Goal: Task Accomplishment & Management: Use online tool/utility

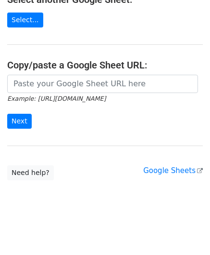
scroll to position [126, 0]
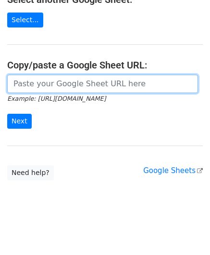
click at [41, 83] on input "url" at bounding box center [102, 84] width 191 height 18
paste input "[URL][DOMAIN_NAME]"
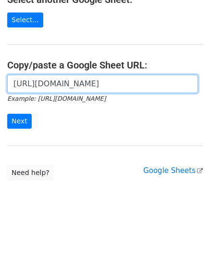
scroll to position [0, 225]
type input "[URL][DOMAIN_NAME]"
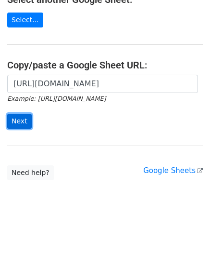
click at [20, 115] on input "Next" at bounding box center [19, 121] width 25 height 15
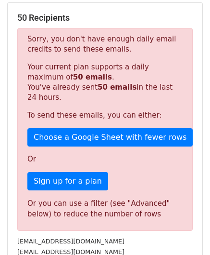
scroll to position [325, 0]
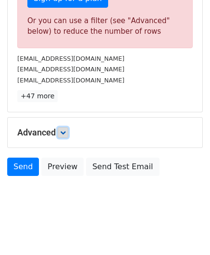
click at [68, 130] on link at bounding box center [63, 132] width 11 height 11
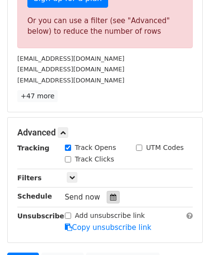
click at [110, 198] on div at bounding box center [113, 197] width 13 height 13
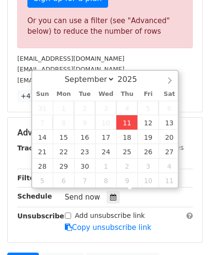
type input "[DATE] 12:00"
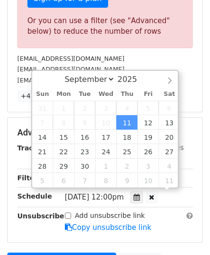
scroll to position [0, 0]
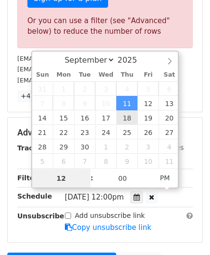
paste input "8"
type input "8"
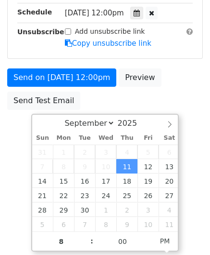
type input "[DATE] 20:00"
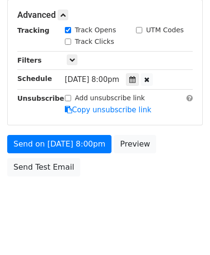
scroll to position [441, 0]
